Goal: Check status

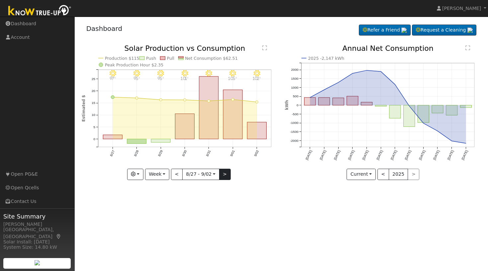
click at [225, 174] on button ">" at bounding box center [225, 174] width 12 height 11
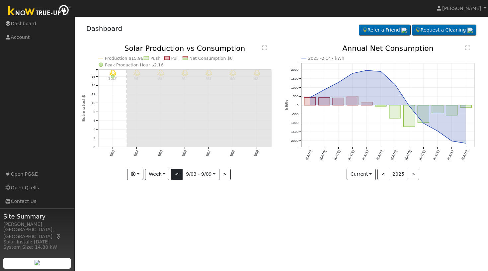
click at [178, 175] on button "<" at bounding box center [177, 174] width 12 height 11
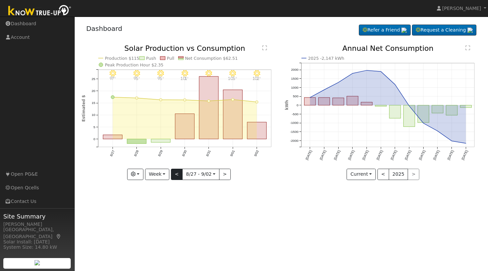
click at [177, 173] on button "<" at bounding box center [177, 174] width 12 height 11
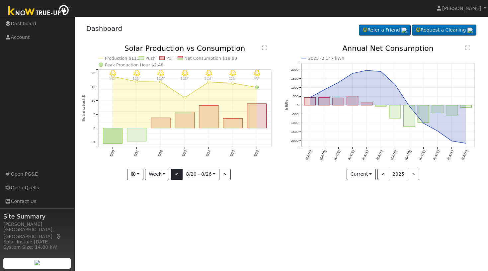
click at [179, 175] on button "<" at bounding box center [177, 174] width 12 height 11
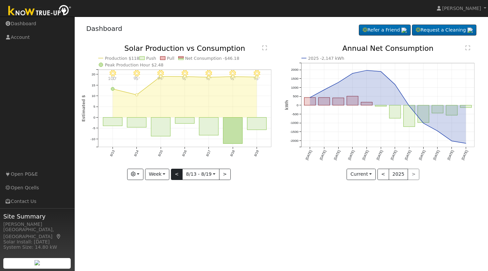
click at [179, 175] on button "<" at bounding box center [177, 174] width 12 height 11
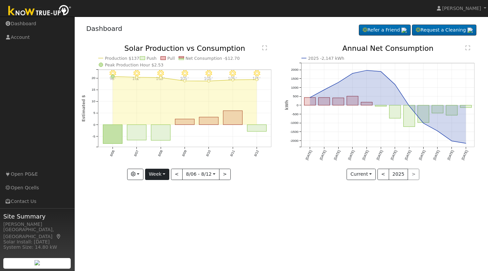
click at [166, 175] on button "Week" at bounding box center [157, 174] width 24 height 11
click at [168, 207] on link "Month" at bounding box center [169, 206] width 46 height 9
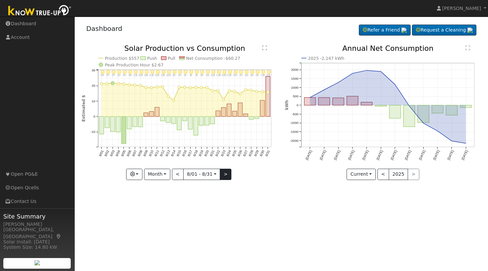
click at [225, 174] on button ">" at bounding box center [226, 174] width 12 height 11
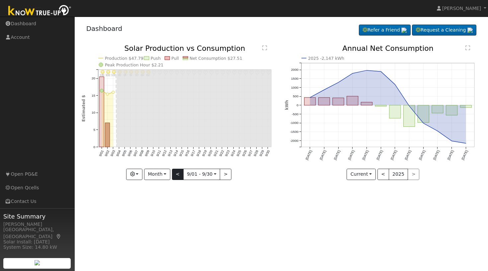
click at [179, 175] on button "<" at bounding box center [178, 174] width 12 height 11
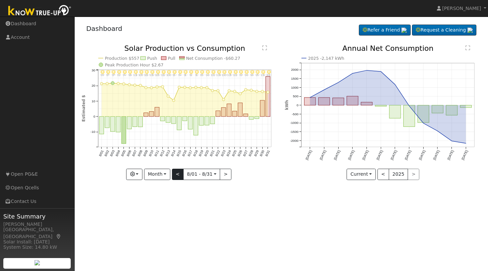
click at [179, 175] on button "<" at bounding box center [178, 174] width 12 height 11
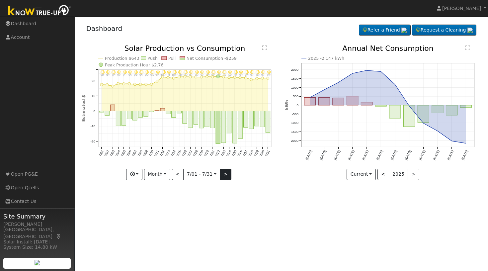
click at [224, 176] on button ">" at bounding box center [226, 174] width 12 height 11
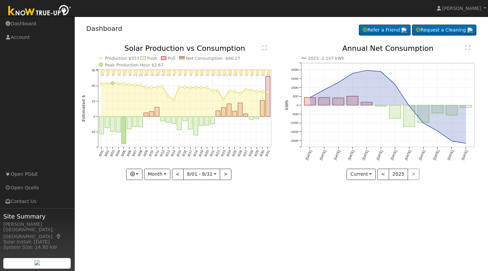
click at [160, 82] on icon "8/31 - Clear 101° 8/30 - Clear 101° 8/29 - Clear 95° 8/28 - Clear 96° 8/27 - Cl…" at bounding box center [180, 112] width 196 height 135
click at [167, 173] on button "Month" at bounding box center [157, 174] width 26 height 11
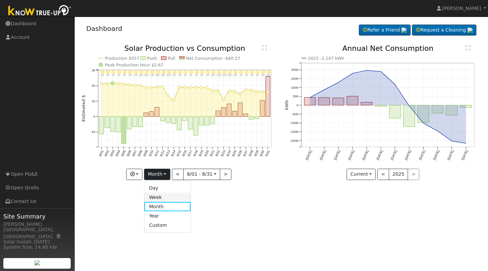
click at [158, 198] on link "Week" at bounding box center [168, 197] width 46 height 9
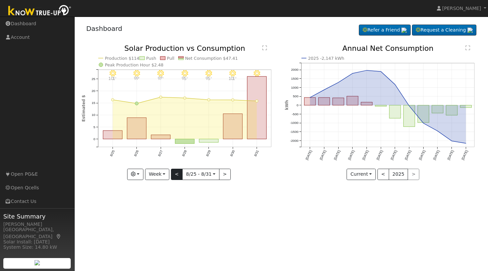
click at [178, 174] on button "<" at bounding box center [177, 174] width 12 height 11
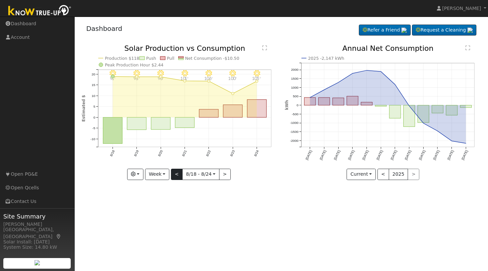
click at [178, 174] on div "8/24 - Clear 103° 8/23 - MostlyClear 100° 8/22 - Clear 106° 8/21 - MostlyClear …" at bounding box center [180, 112] width 196 height 135
click at [178, 174] on button "<" at bounding box center [177, 174] width 12 height 11
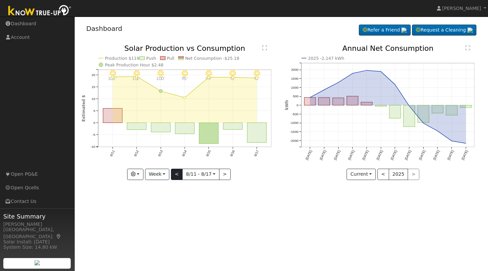
click at [178, 174] on button "<" at bounding box center [177, 174] width 12 height 11
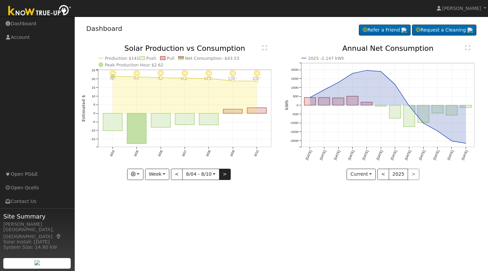
click at [225, 174] on button ">" at bounding box center [225, 174] width 12 height 11
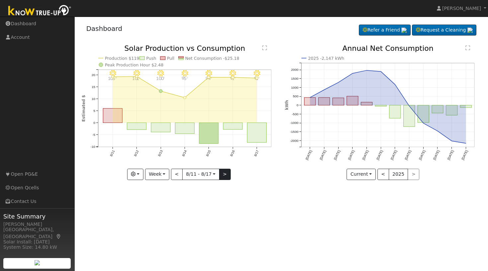
click at [222, 173] on button ">" at bounding box center [225, 174] width 12 height 11
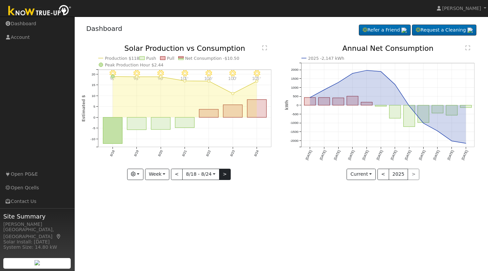
click at [223, 173] on button ">" at bounding box center [225, 174] width 12 height 11
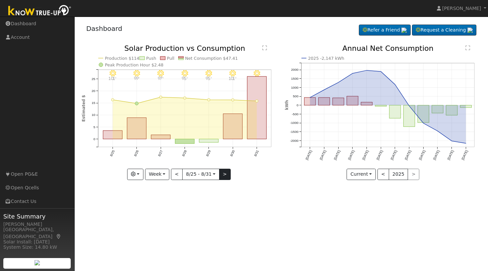
click at [223, 173] on button ">" at bounding box center [225, 174] width 12 height 11
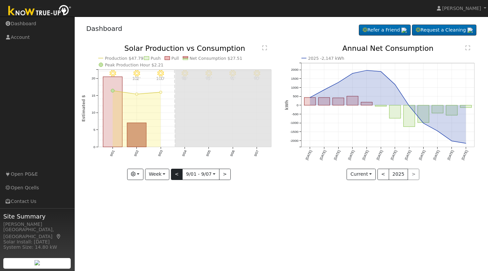
click at [176, 173] on button "<" at bounding box center [177, 174] width 12 height 11
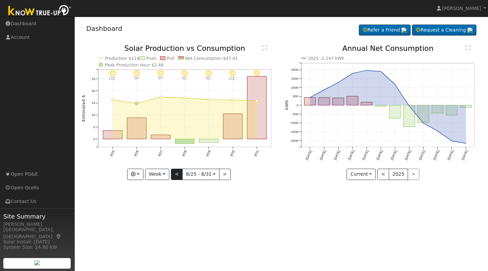
click at [178, 174] on button "<" at bounding box center [177, 174] width 12 height 11
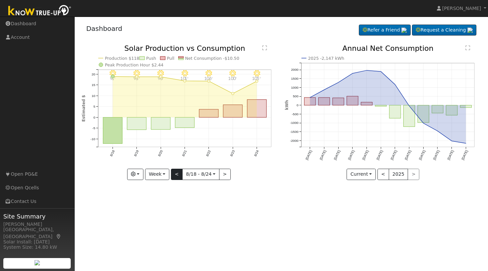
click at [178, 174] on button "<" at bounding box center [177, 174] width 12 height 11
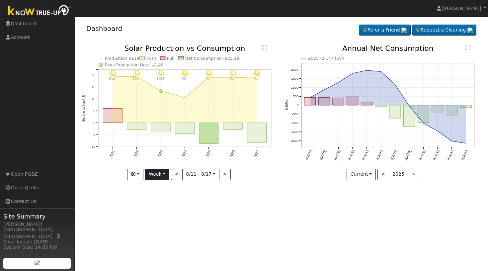
click at [167, 173] on button "Week" at bounding box center [157, 174] width 24 height 11
click at [162, 205] on link "Month" at bounding box center [169, 206] width 46 height 9
type input "[DATE]"
